Goal: Use online tool/utility: Utilize a website feature to perform a specific function

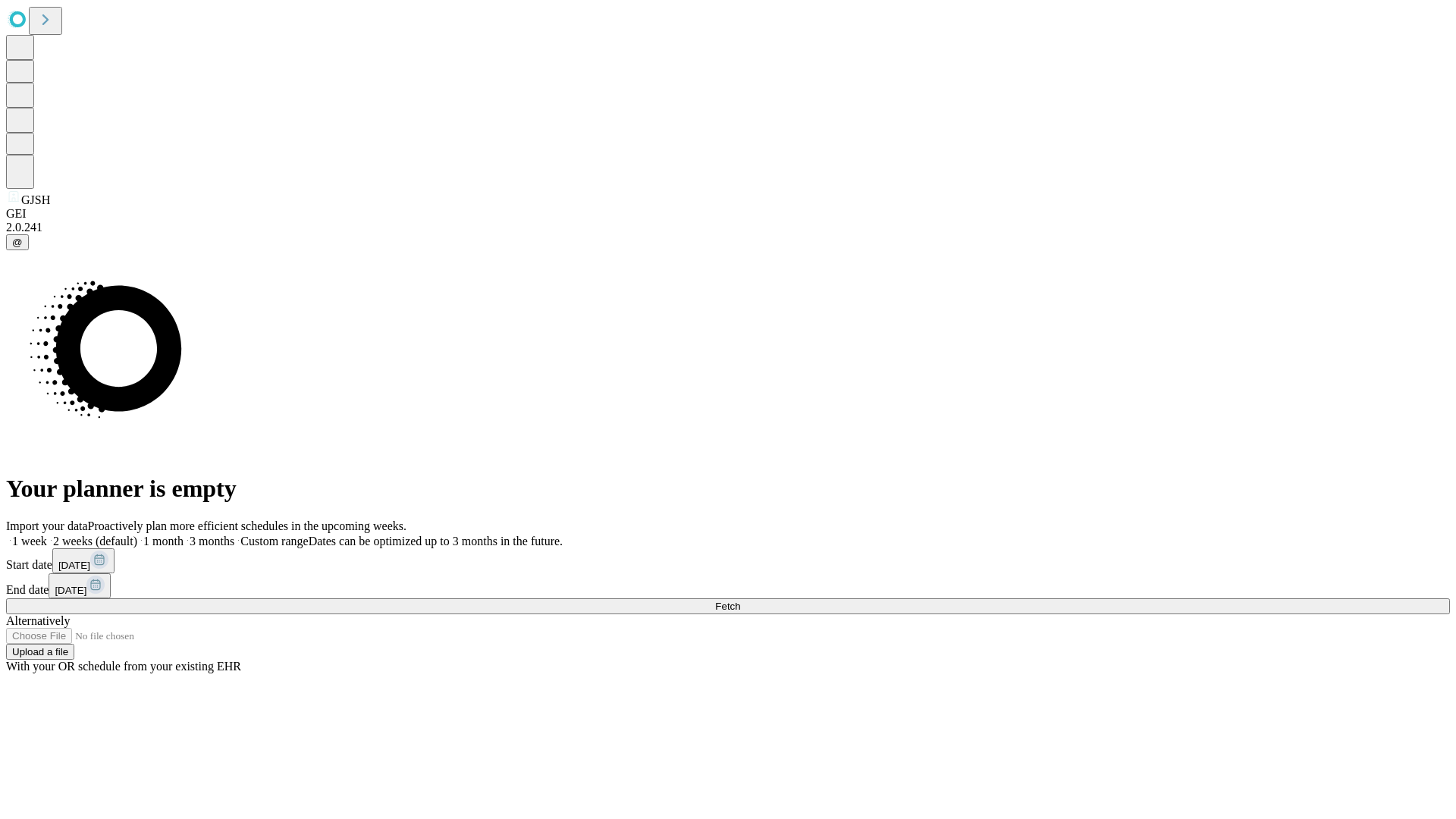
click at [47, 535] on label "1 week" at bounding box center [26, 541] width 41 height 13
click at [740, 601] on span "Fetch" at bounding box center [727, 606] width 25 height 11
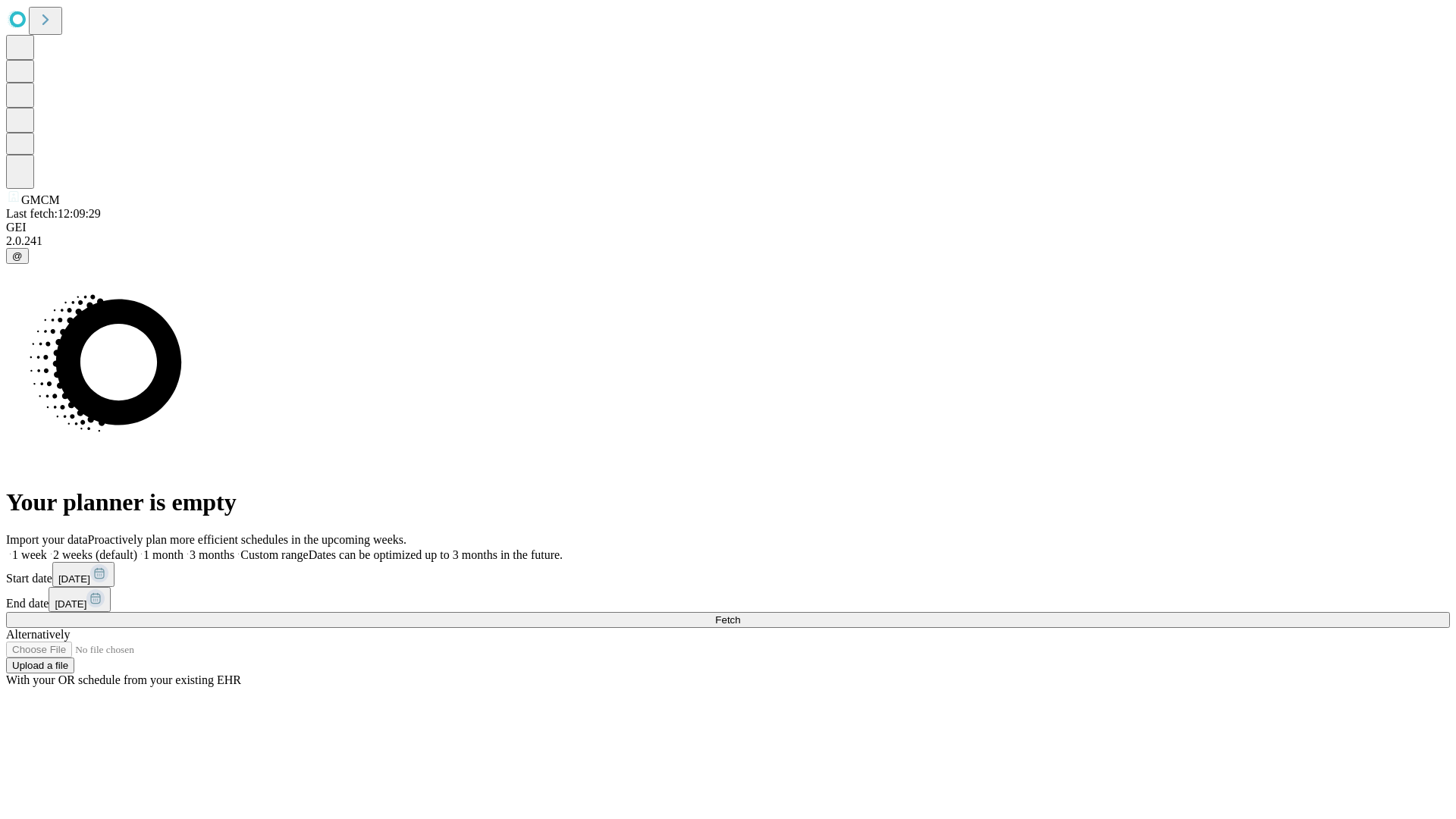
click at [740, 614] on span "Fetch" at bounding box center [727, 620] width 25 height 11
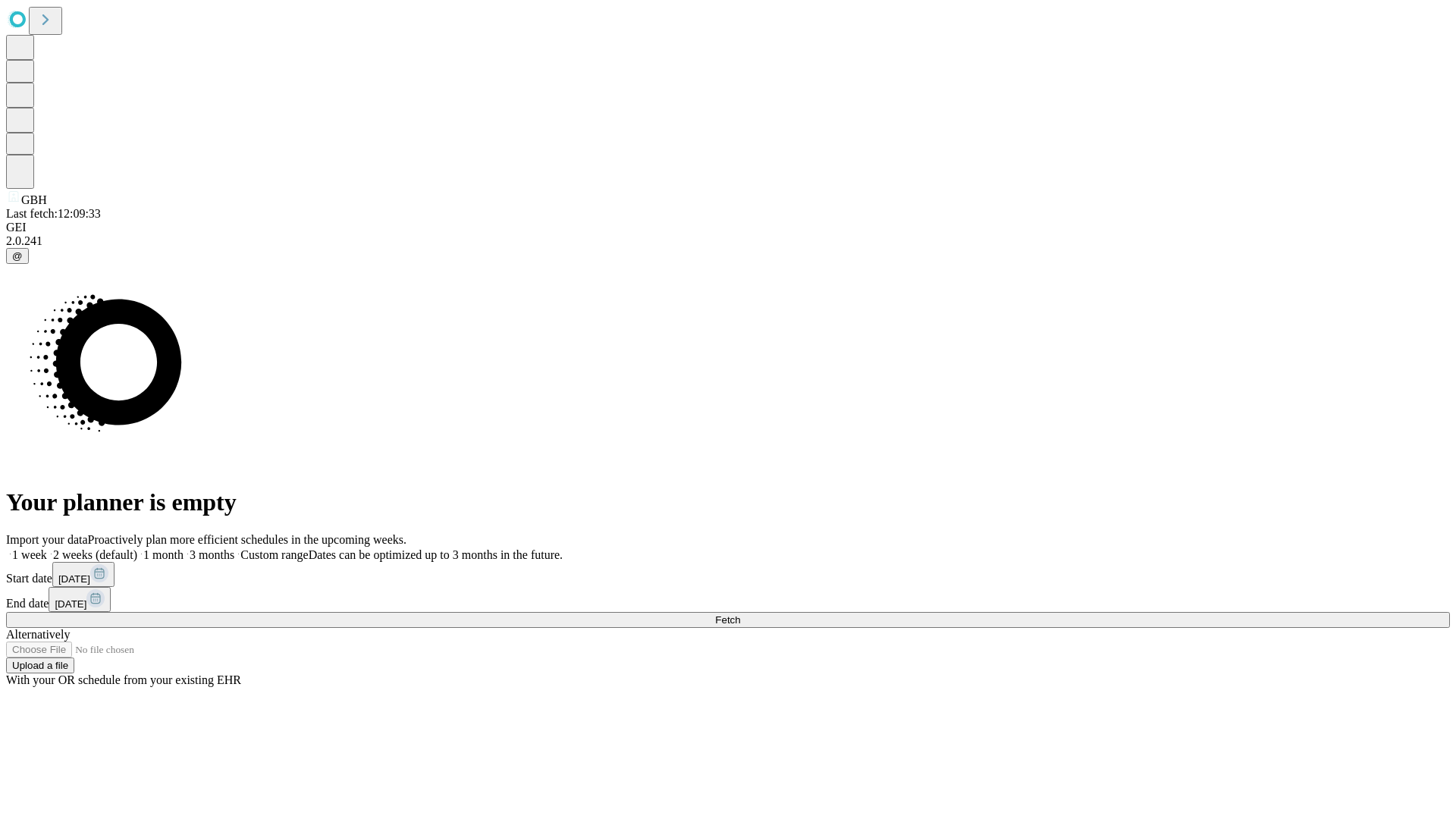
click at [740, 614] on span "Fetch" at bounding box center [727, 620] width 25 height 11
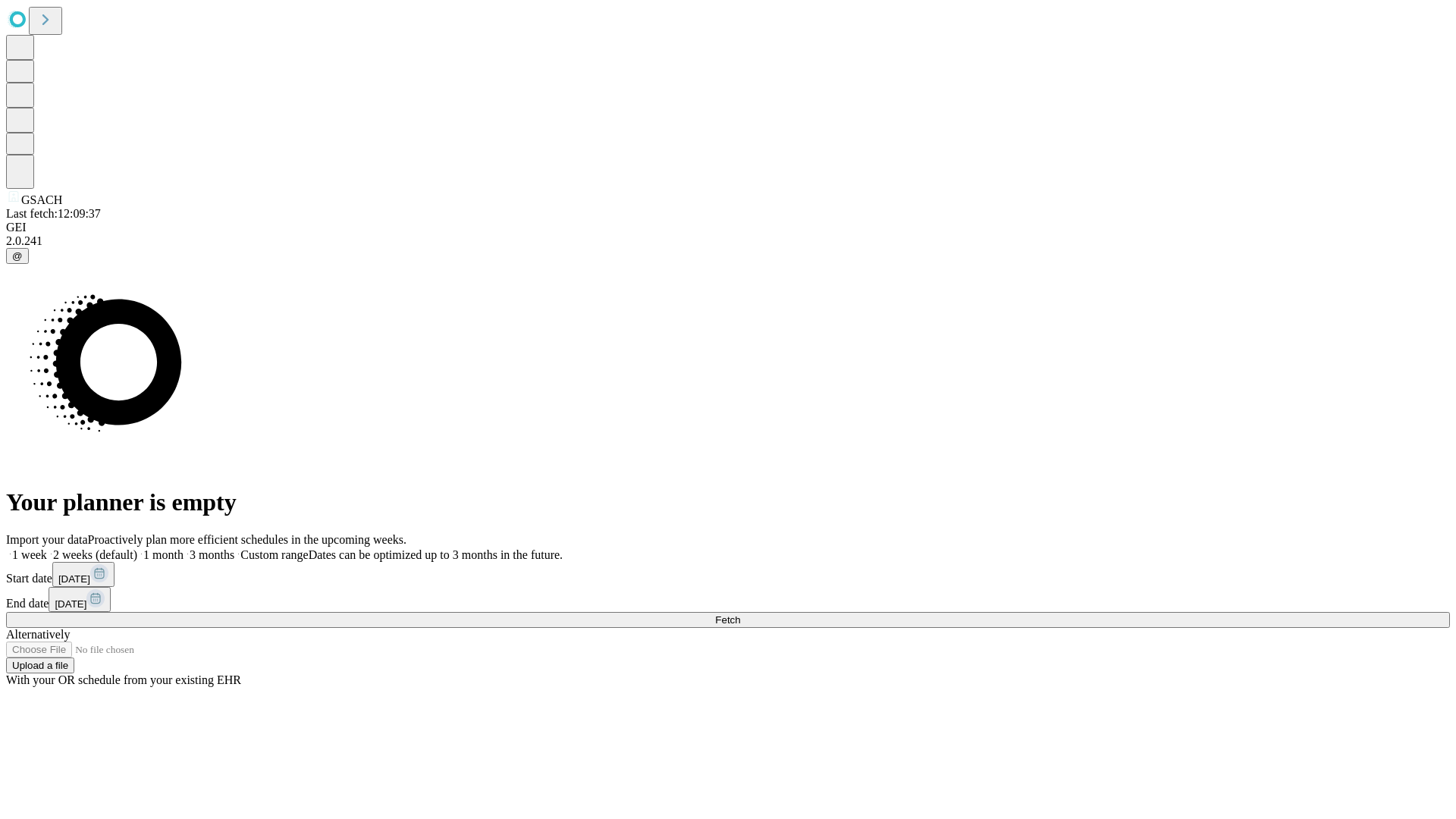
click at [47, 548] on label "1 week" at bounding box center [26, 555] width 41 height 13
click at [740, 614] on span "Fetch" at bounding box center [727, 620] width 25 height 11
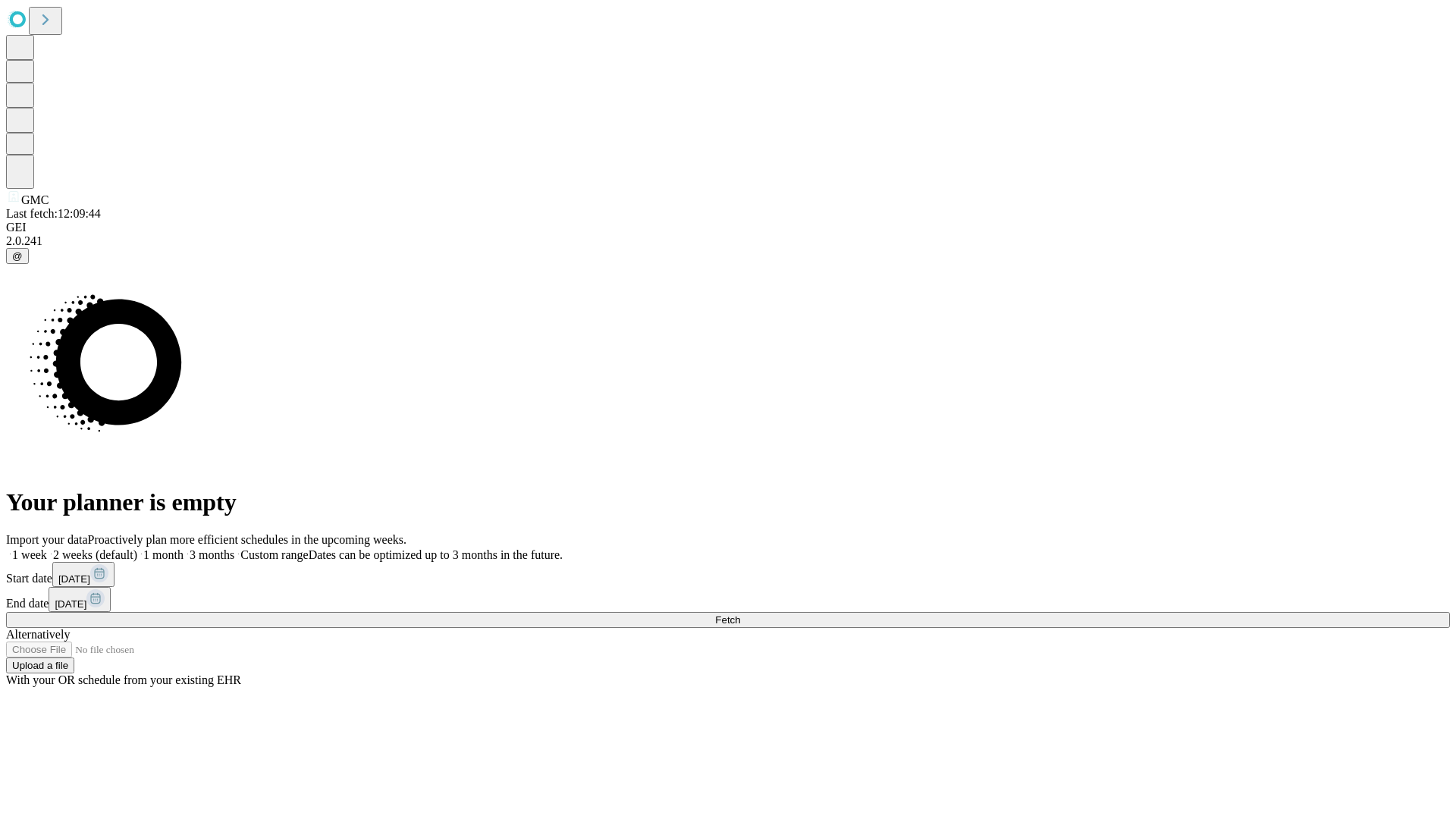
click at [47, 548] on label "1 week" at bounding box center [26, 555] width 41 height 13
click at [740, 614] on span "Fetch" at bounding box center [727, 620] width 25 height 11
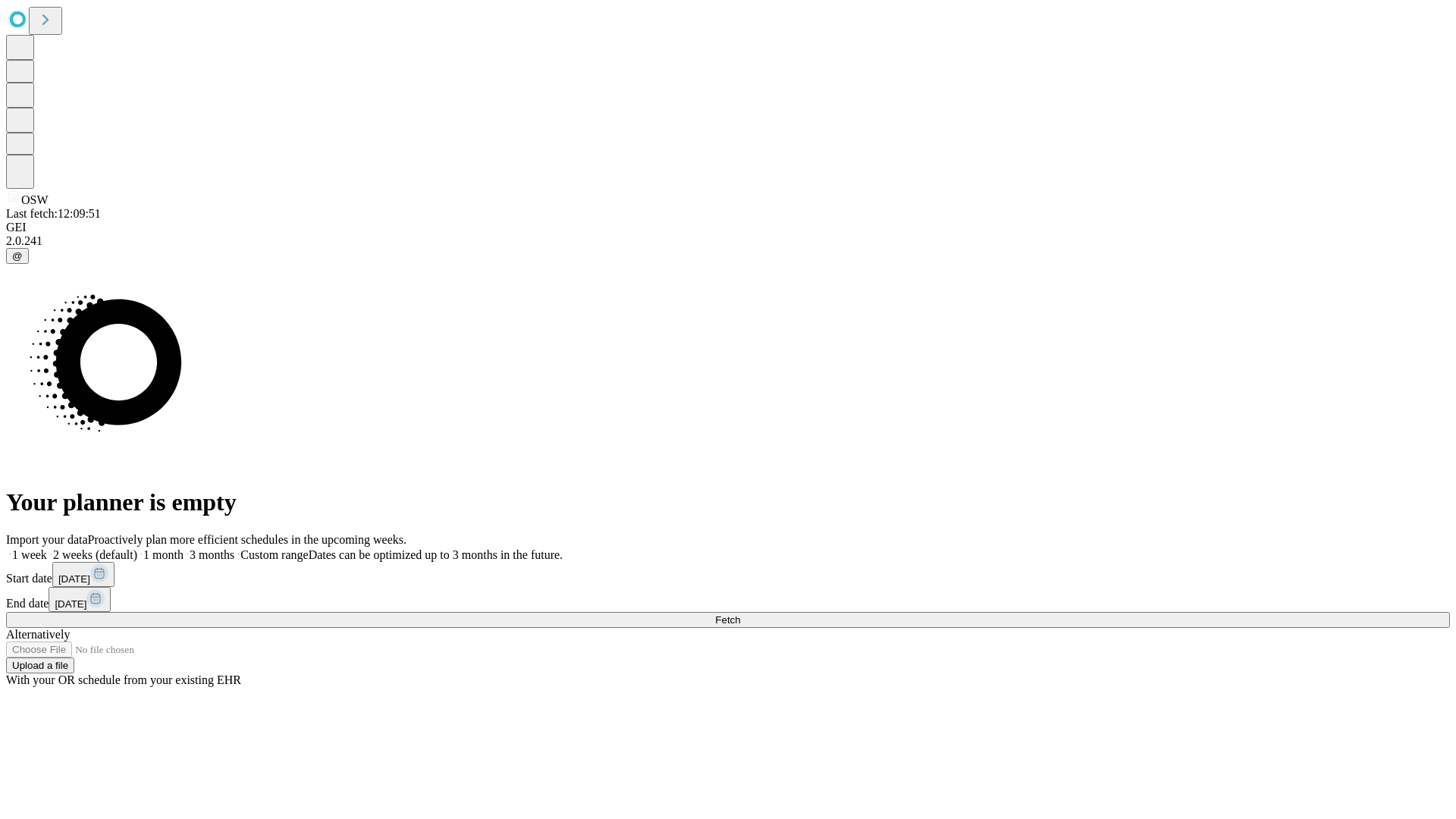
click at [47, 548] on label "1 week" at bounding box center [26, 555] width 41 height 13
click at [740, 614] on span "Fetch" at bounding box center [727, 620] width 25 height 11
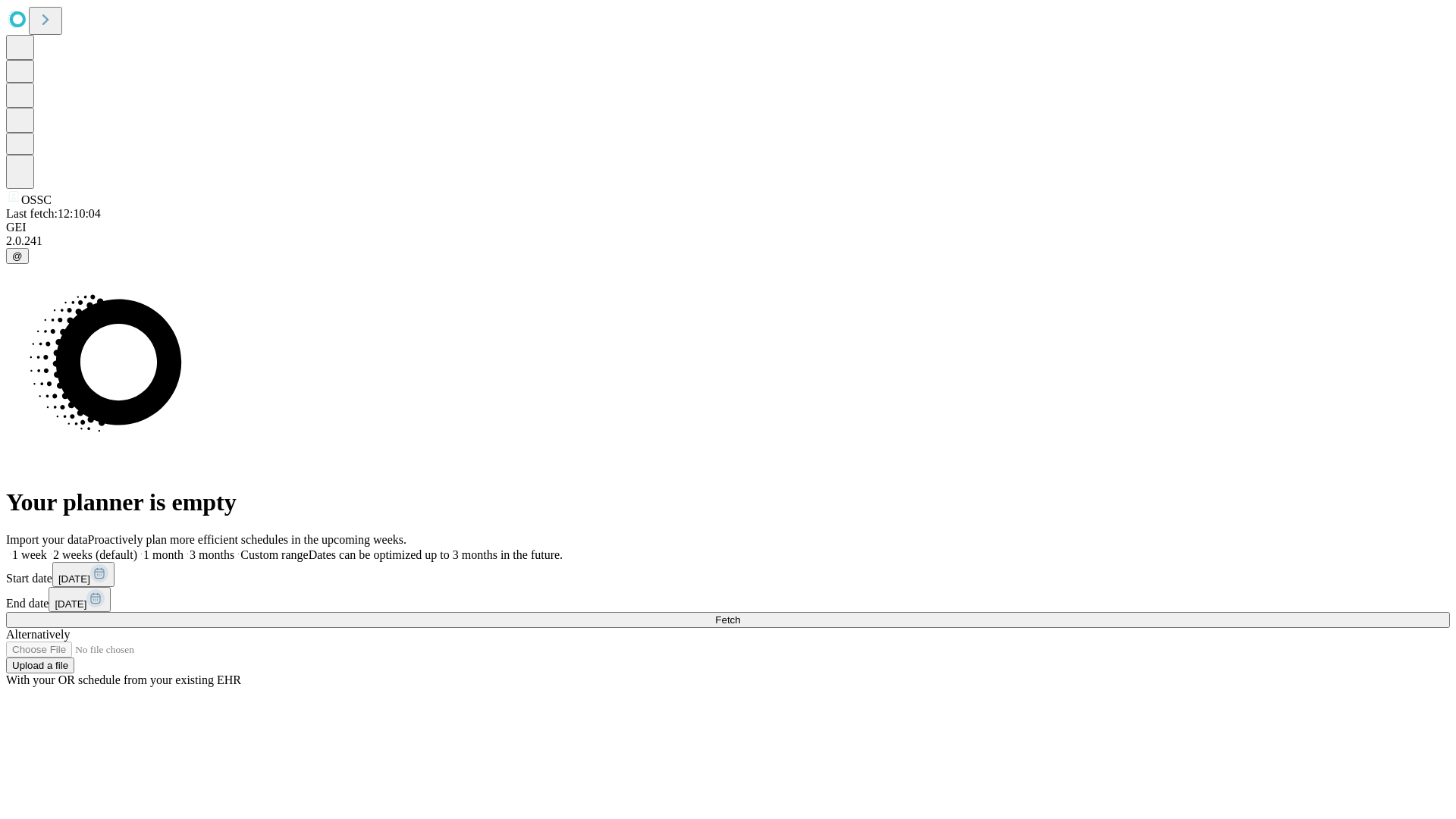
click at [47, 548] on label "1 week" at bounding box center [26, 555] width 41 height 13
click at [740, 614] on span "Fetch" at bounding box center [727, 620] width 25 height 11
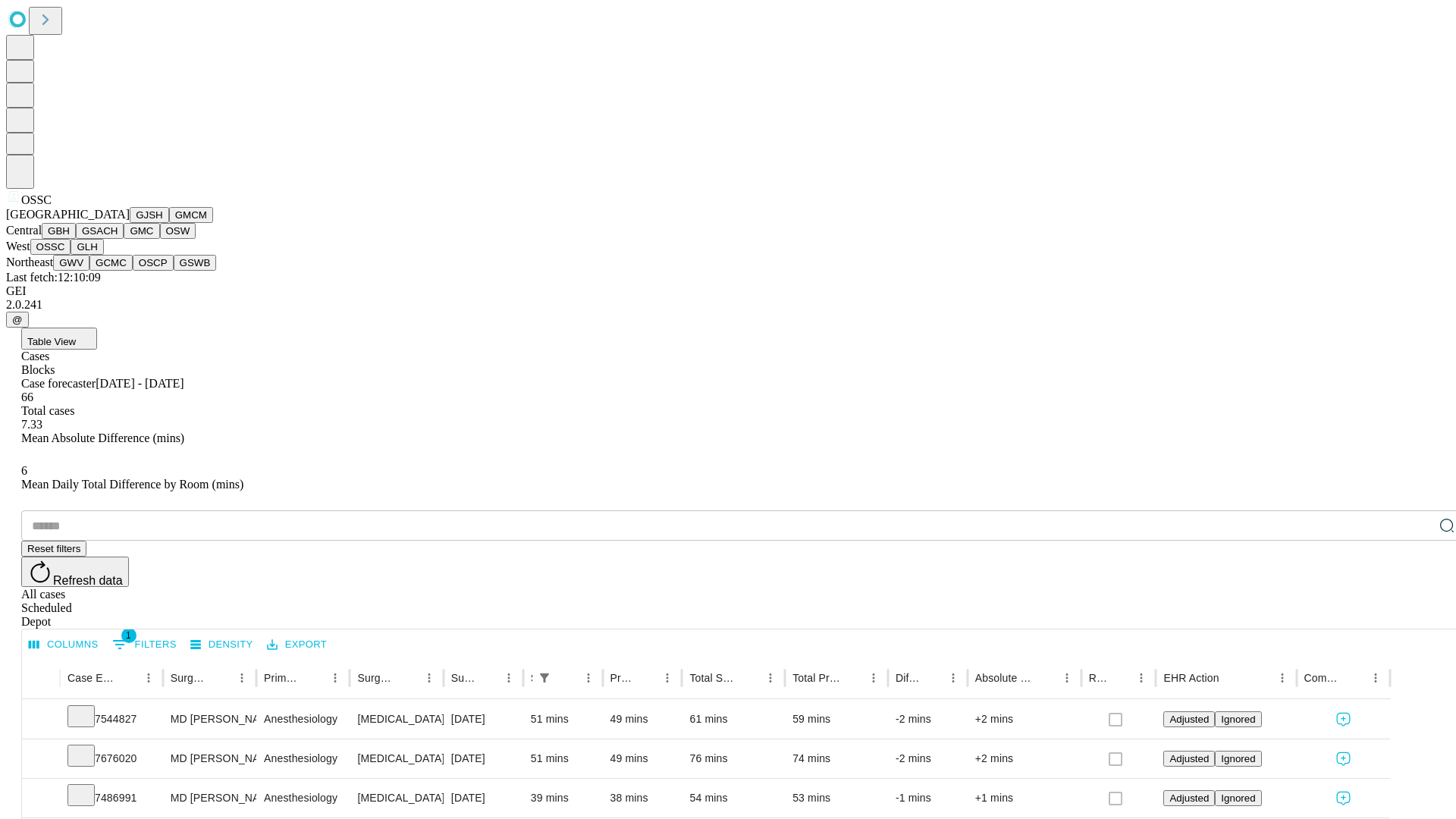
click at [103, 255] on button "GLH" at bounding box center [87, 247] width 33 height 16
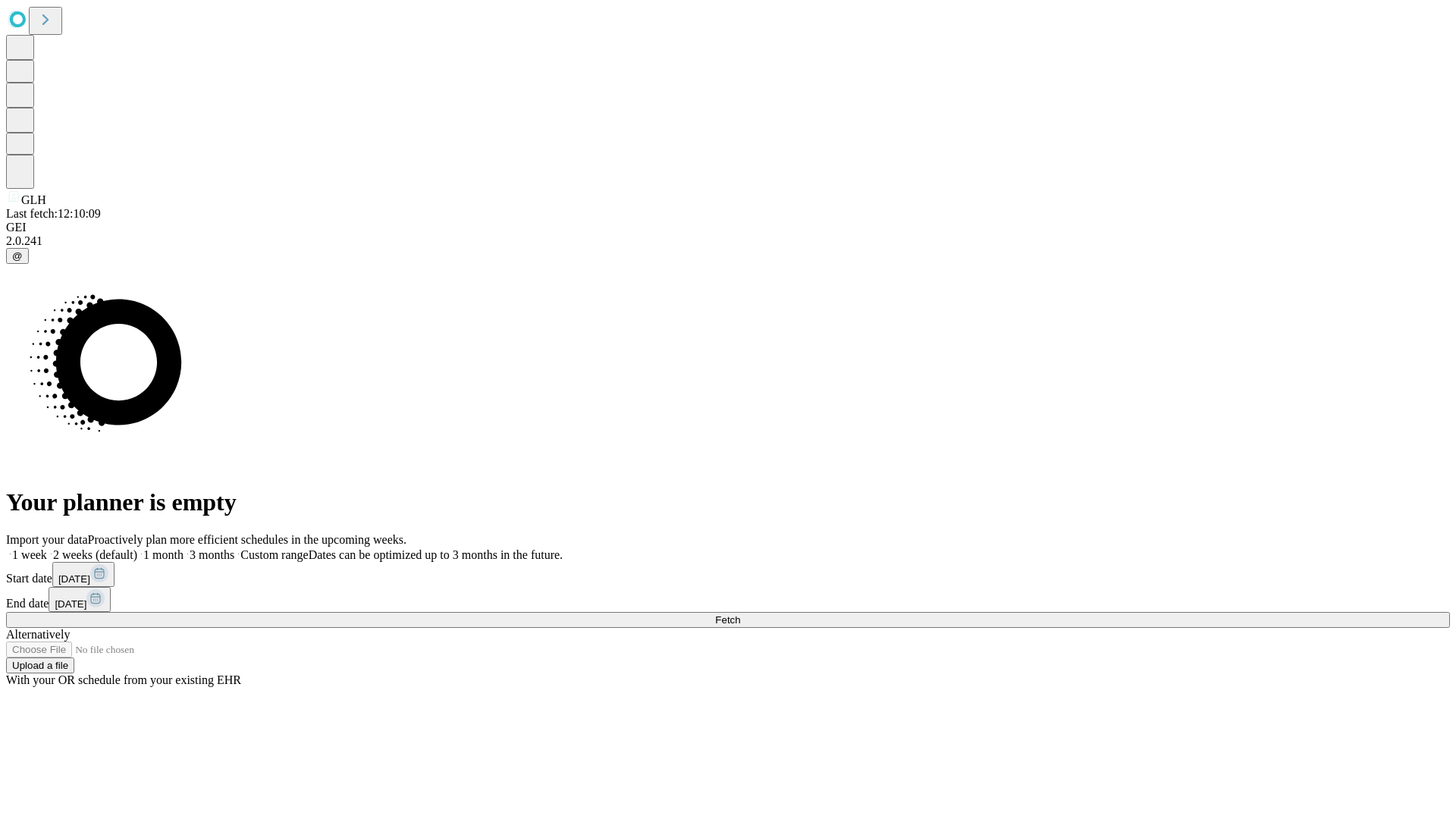
click at [47, 548] on label "1 week" at bounding box center [26, 555] width 41 height 13
click at [740, 614] on span "Fetch" at bounding box center [727, 620] width 25 height 11
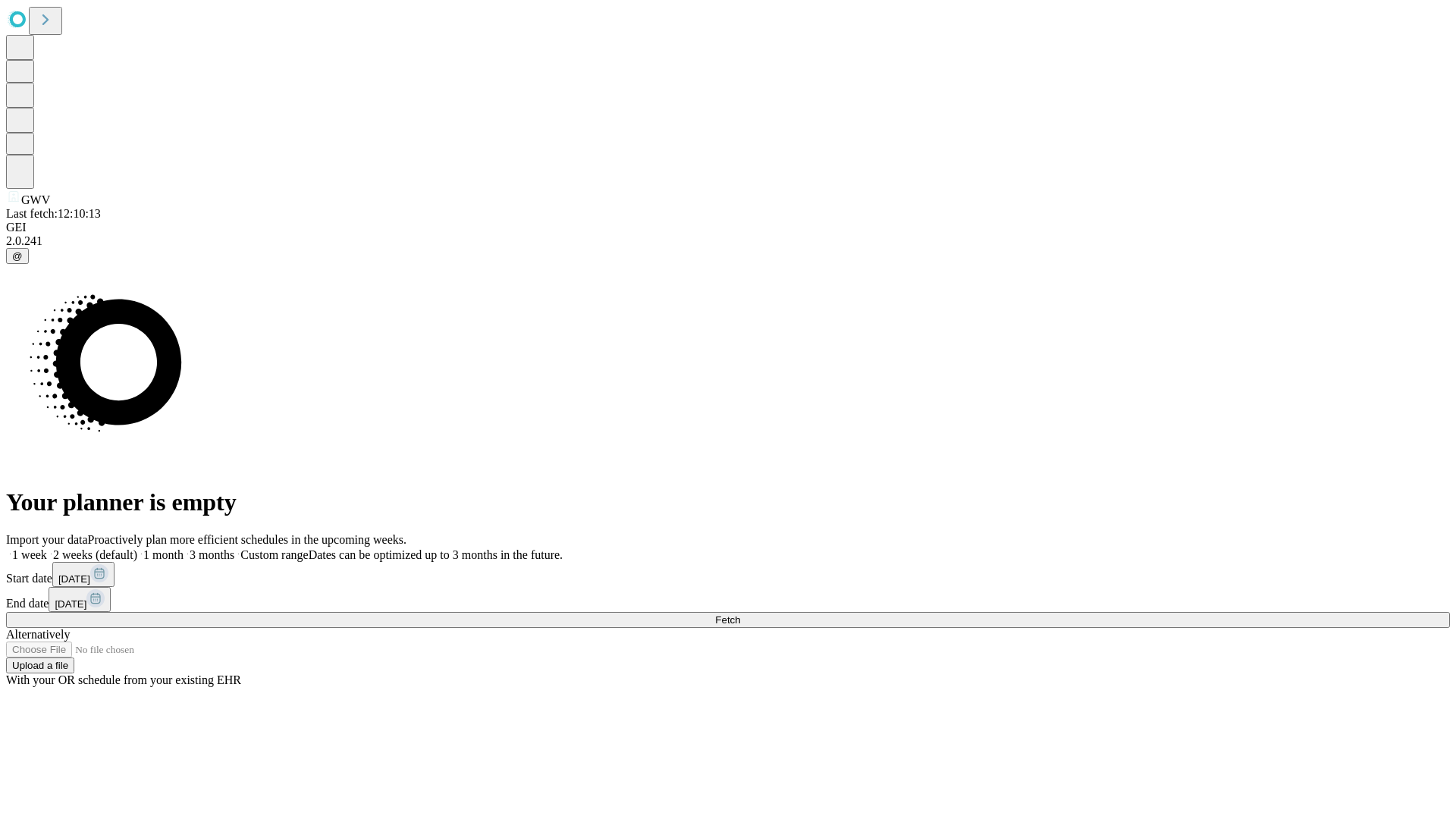
click at [47, 548] on label "1 week" at bounding box center [26, 555] width 41 height 13
click at [740, 614] on span "Fetch" at bounding box center [727, 620] width 25 height 11
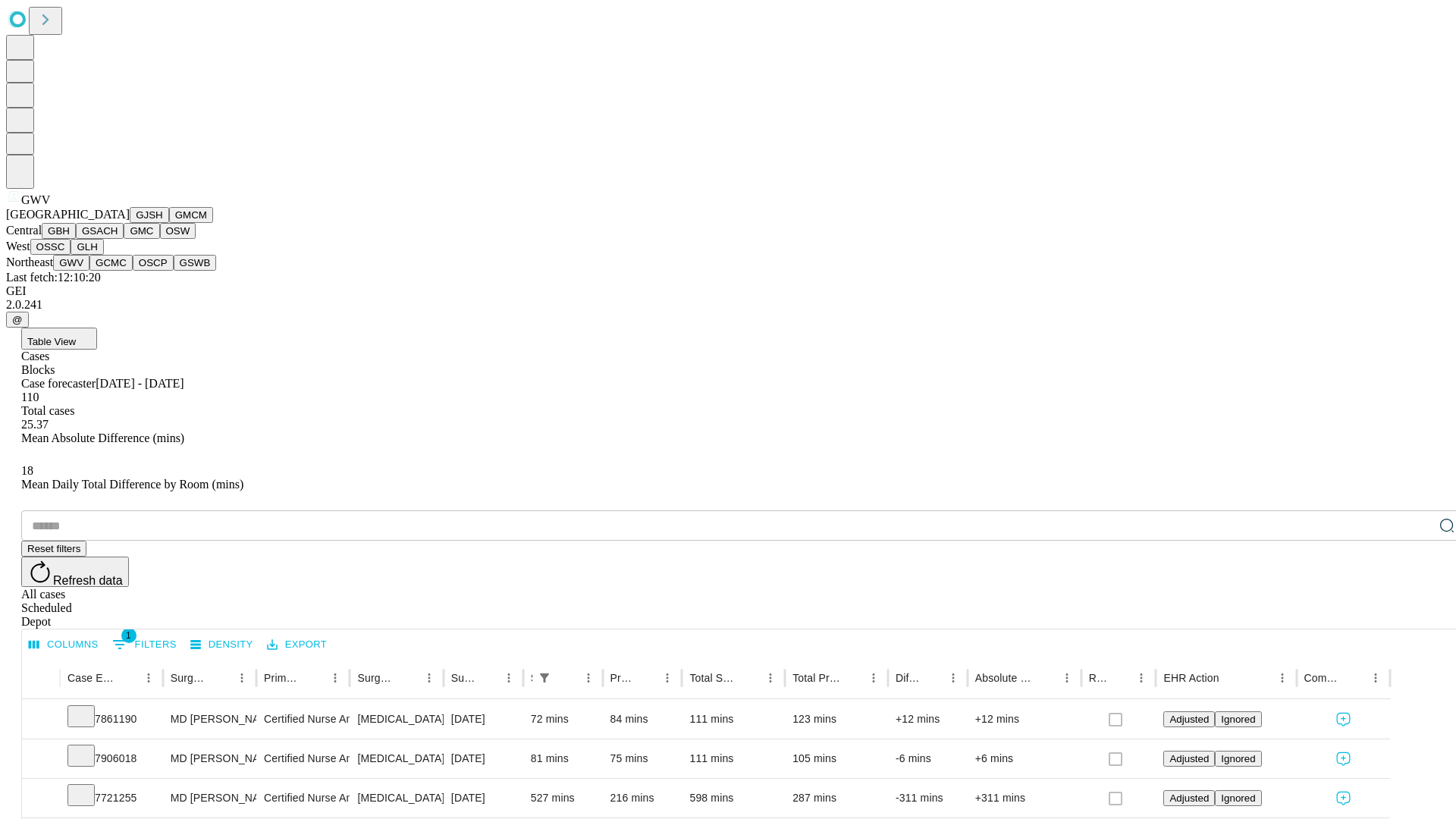
click at [118, 271] on button "GCMC" at bounding box center [111, 263] width 43 height 16
